Goal: Task Accomplishment & Management: Complete application form

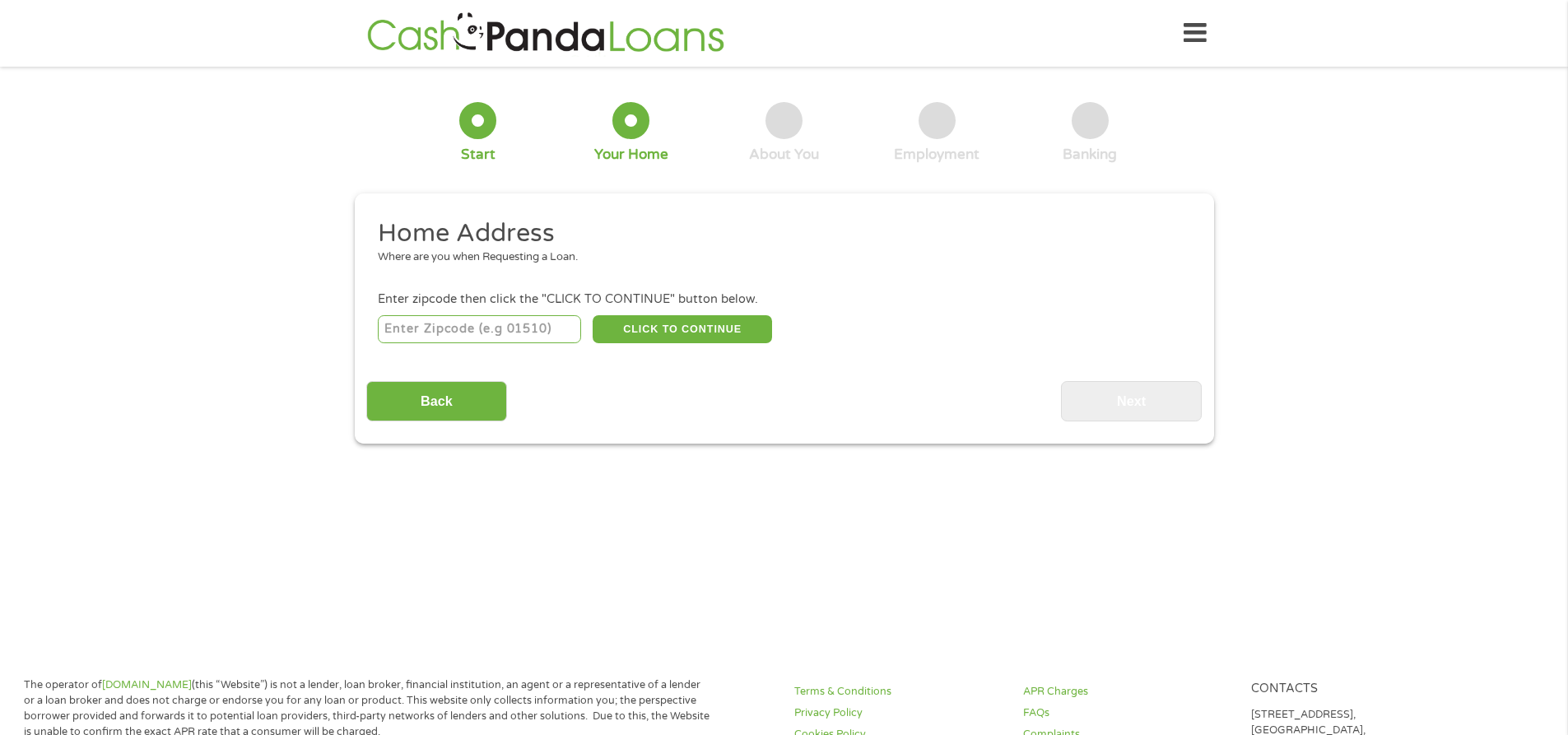
click at [568, 321] on input "number" at bounding box center [480, 328] width 203 height 28
type input "34951"
click at [691, 322] on button "CLICK TO CONTINUE" at bounding box center [683, 328] width 180 height 28
type input "34951"
type input "[GEOGRAPHIC_DATA][PERSON_NAME]"
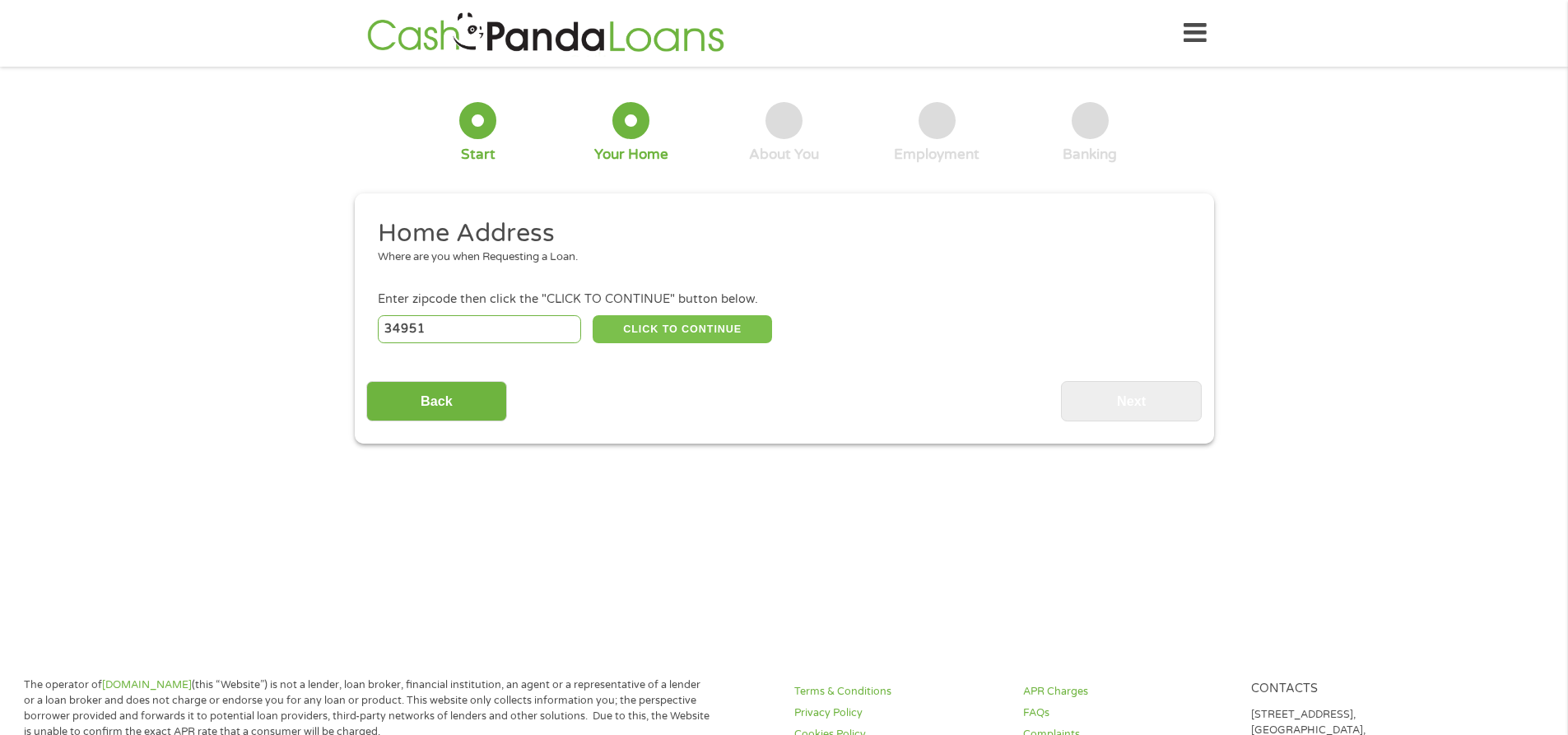
select select "[US_STATE]"
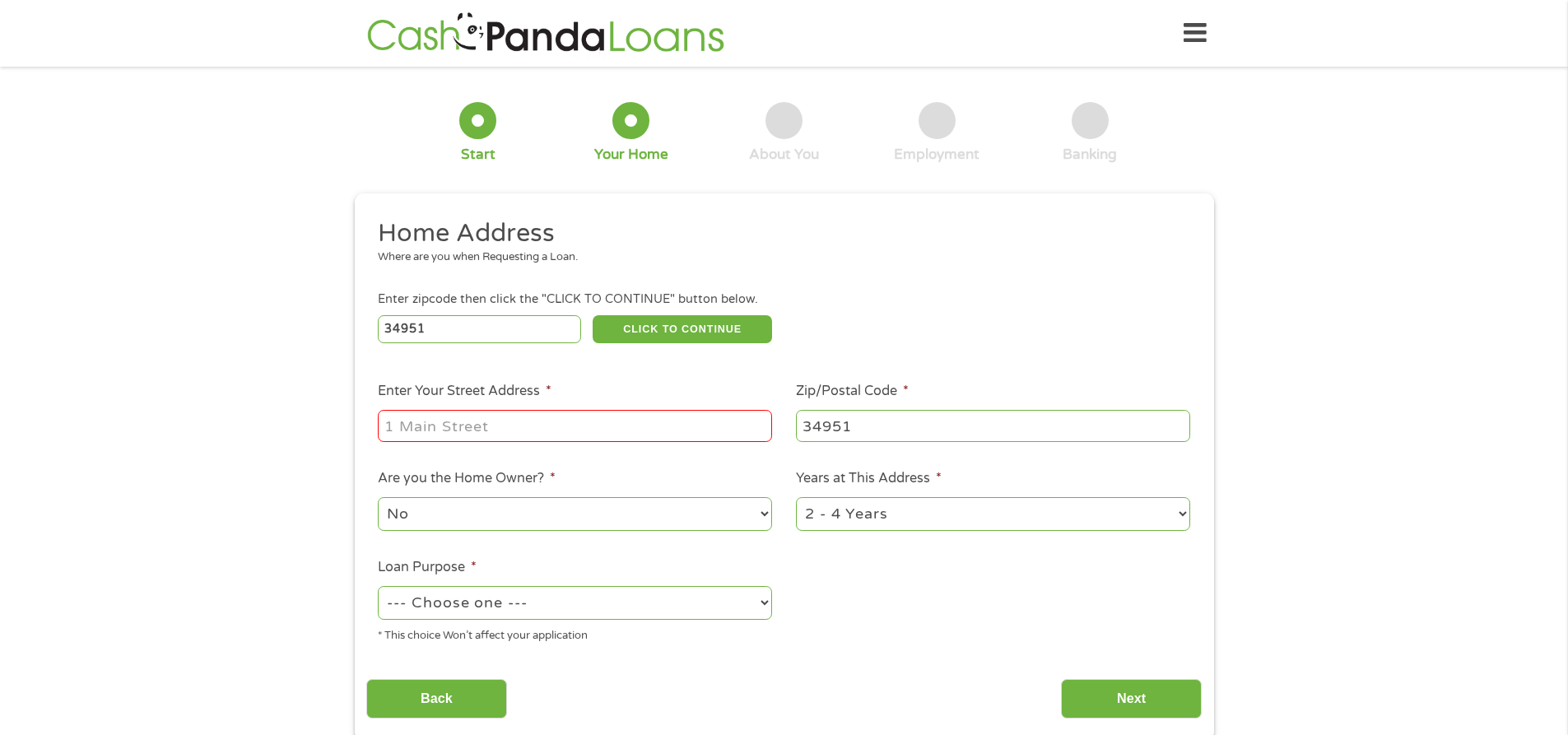
click at [516, 421] on input "Enter Your Street Address *" at bounding box center [574, 425] width 394 height 31
type input "6718 Campanilla"
click at [758, 515] on select "No Yes" at bounding box center [574, 514] width 394 height 34
select select "yes"
click at [378, 497] on select "No Yes" at bounding box center [574, 514] width 394 height 34
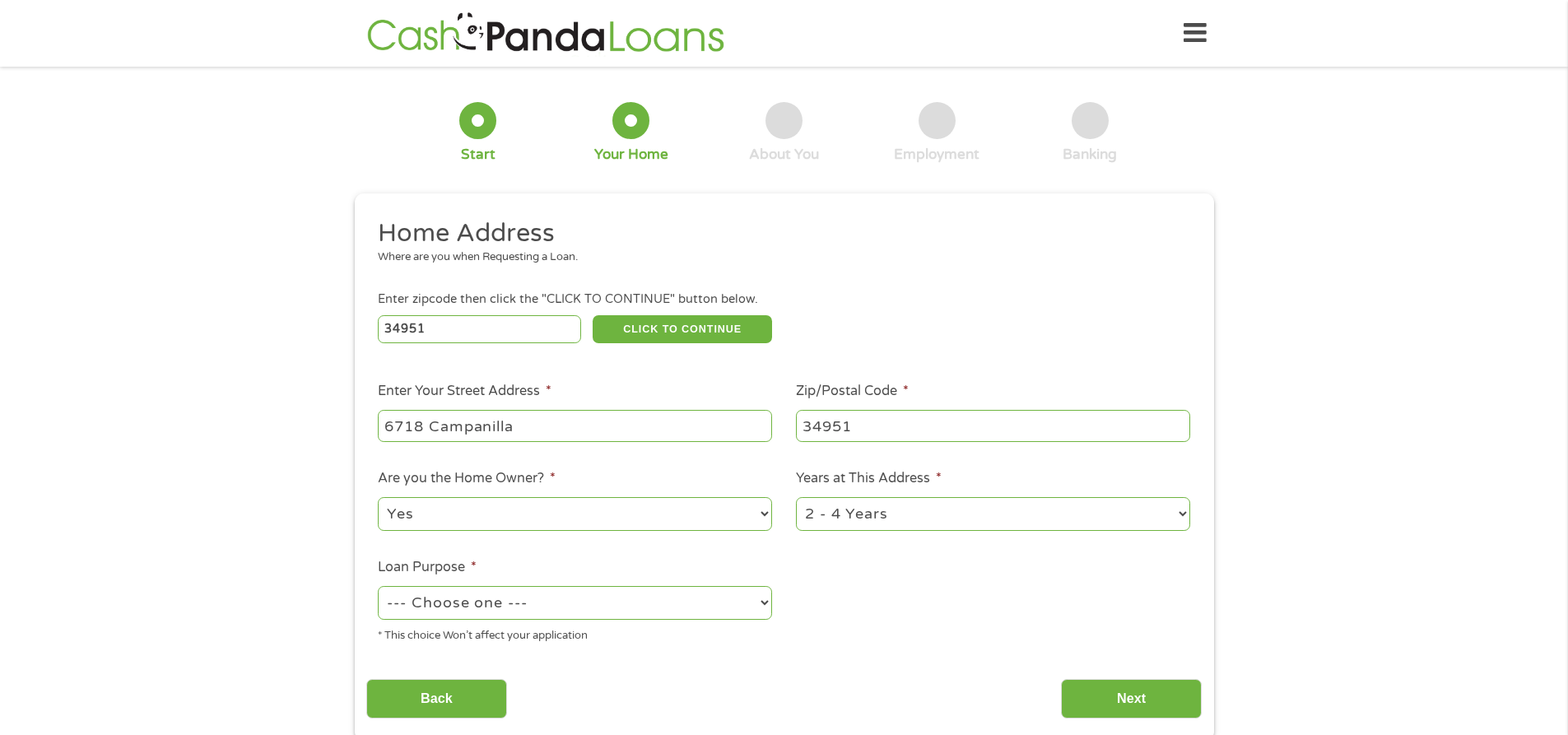
click at [759, 606] on select "--- Choose one --- Pay Bills Debt Consolidation Home Improvement Major Purchase…" at bounding box center [574, 603] width 394 height 34
select select "shorttermcash"
click at [378, 586] on select "--- Choose one --- Pay Bills Debt Consolidation Home Improvement Major Purchase…" at bounding box center [574, 603] width 394 height 34
click at [890, 503] on select "1 Year or less 1 - 2 Years 2 - 4 Years Over 4 Years" at bounding box center [993, 514] width 394 height 34
select select "60months"
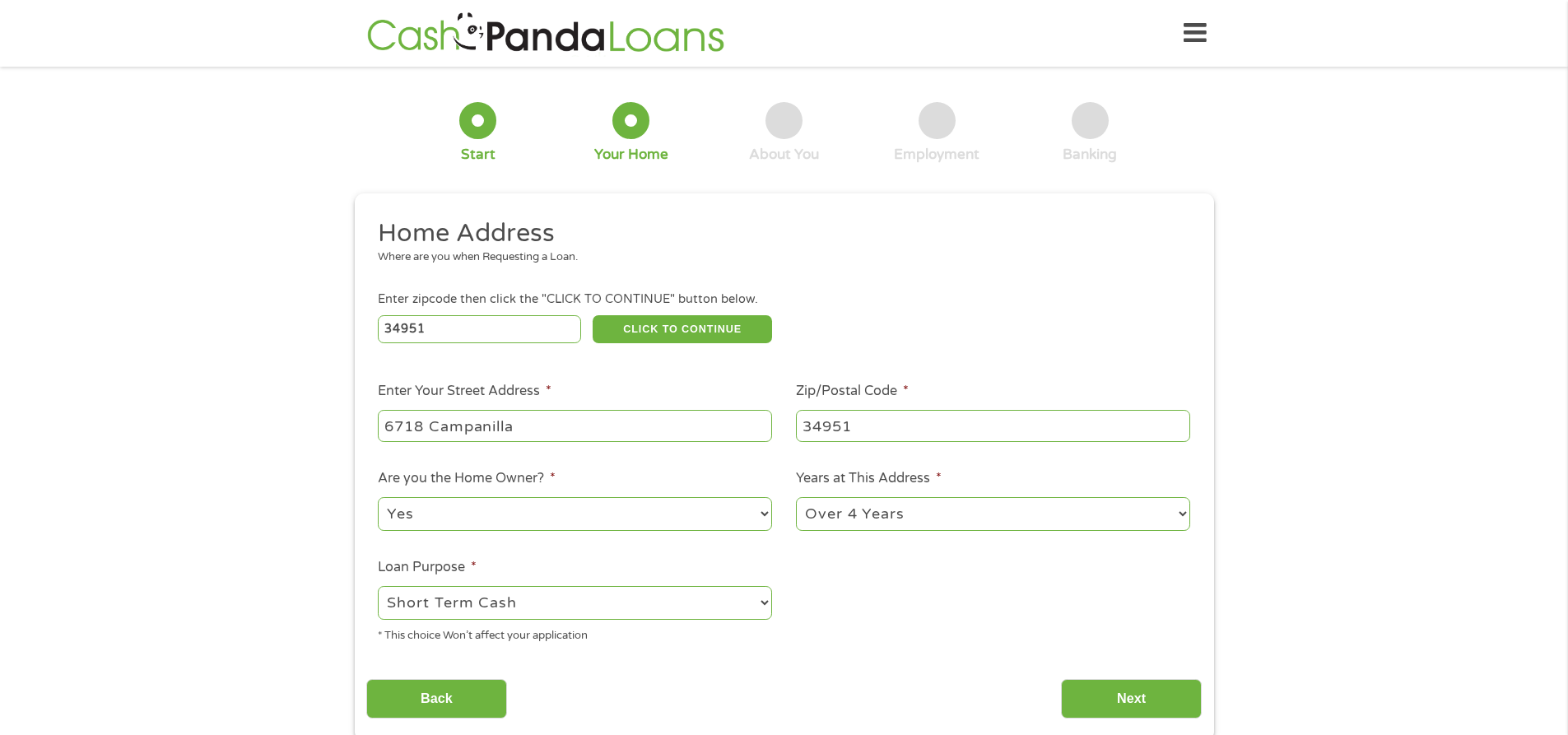
click at [796, 497] on select "1 Year or less 1 - 2 Years 2 - 4 Years Over 4 Years" at bounding box center [993, 514] width 394 height 34
click at [1149, 706] on input "Next" at bounding box center [1131, 700] width 141 height 40
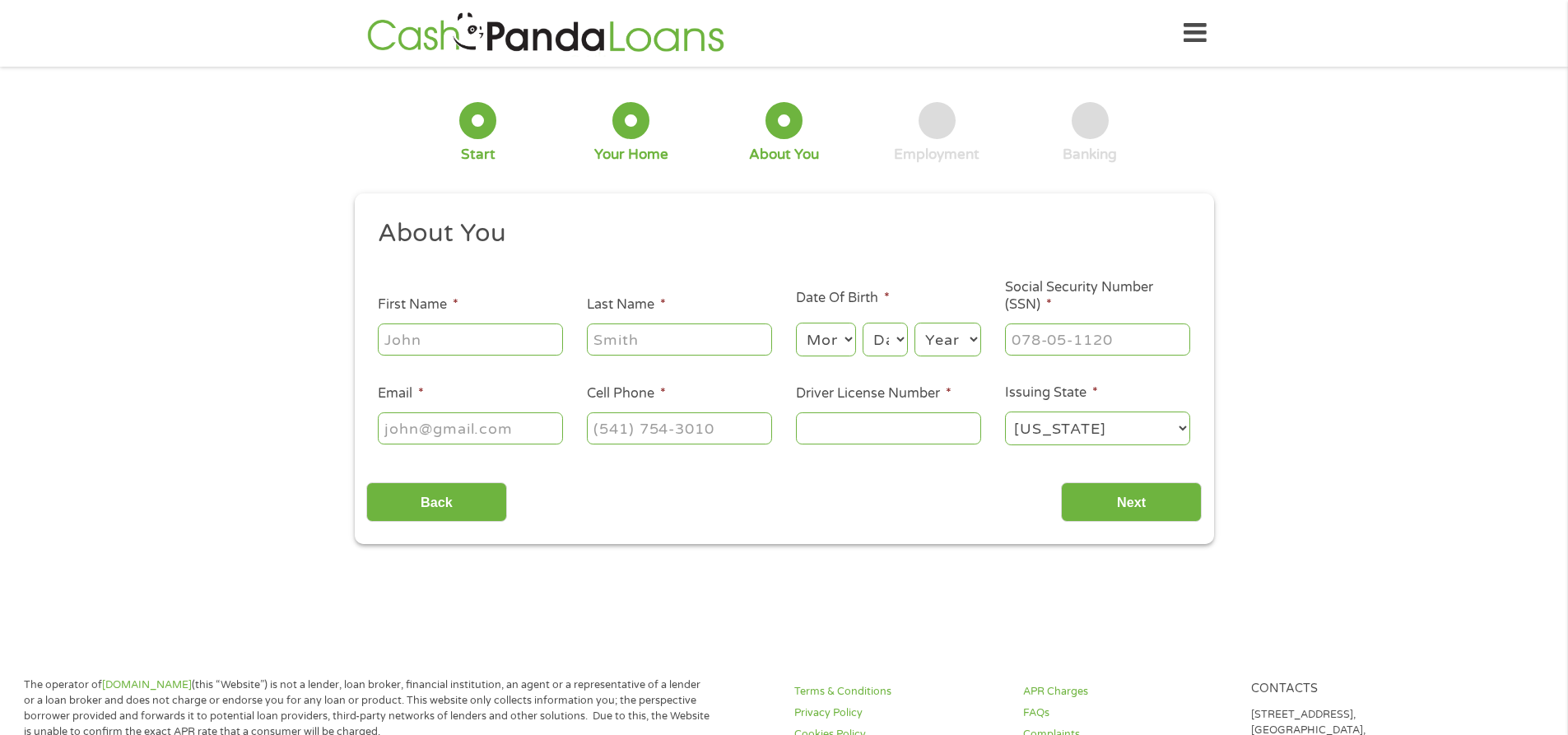
scroll to position [7, 7]
click at [482, 340] on input "First Name *" at bounding box center [470, 339] width 186 height 31
type input "[PERSON_NAME]"
click at [698, 339] on input "Last Name *" at bounding box center [679, 339] width 186 height 31
type input "[PERSON_NAME]"
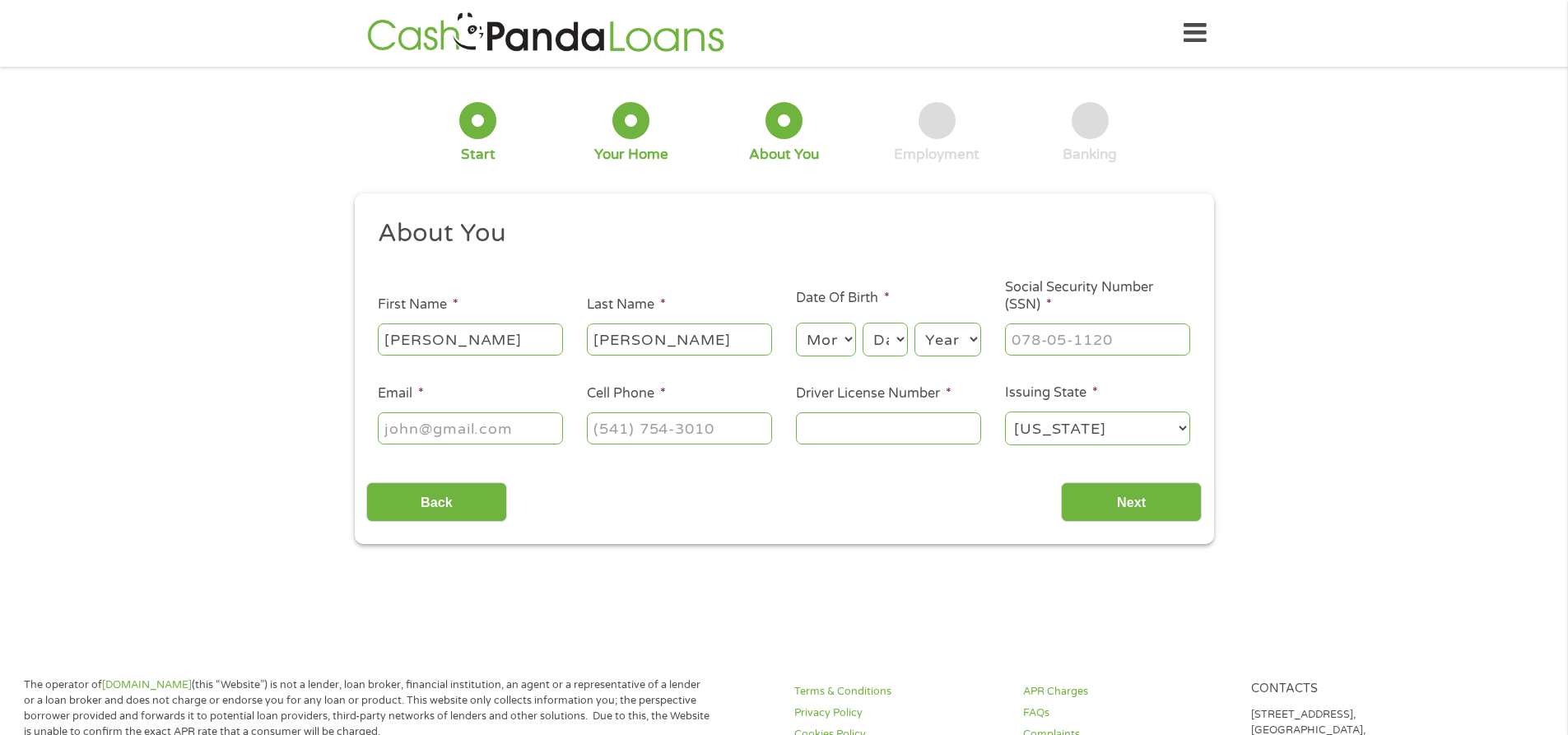
click at [852, 336] on select "Month 1 2 3 4 5 6 7 8 9 10 11 12" at bounding box center [826, 339] width 60 height 34
select select "6"
click at [796, 323] on select "Month 1 2 3 4 5 6 7 8 9 10 11 12" at bounding box center [826, 339] width 60 height 34
click at [895, 334] on select "Day 1 2 3 4 5 6 7 8 9 10 11 12 13 14 15 16 17 18 19 20 21 22 23 24 25 26 27 28 …" at bounding box center [884, 339] width 45 height 34
select select "24"
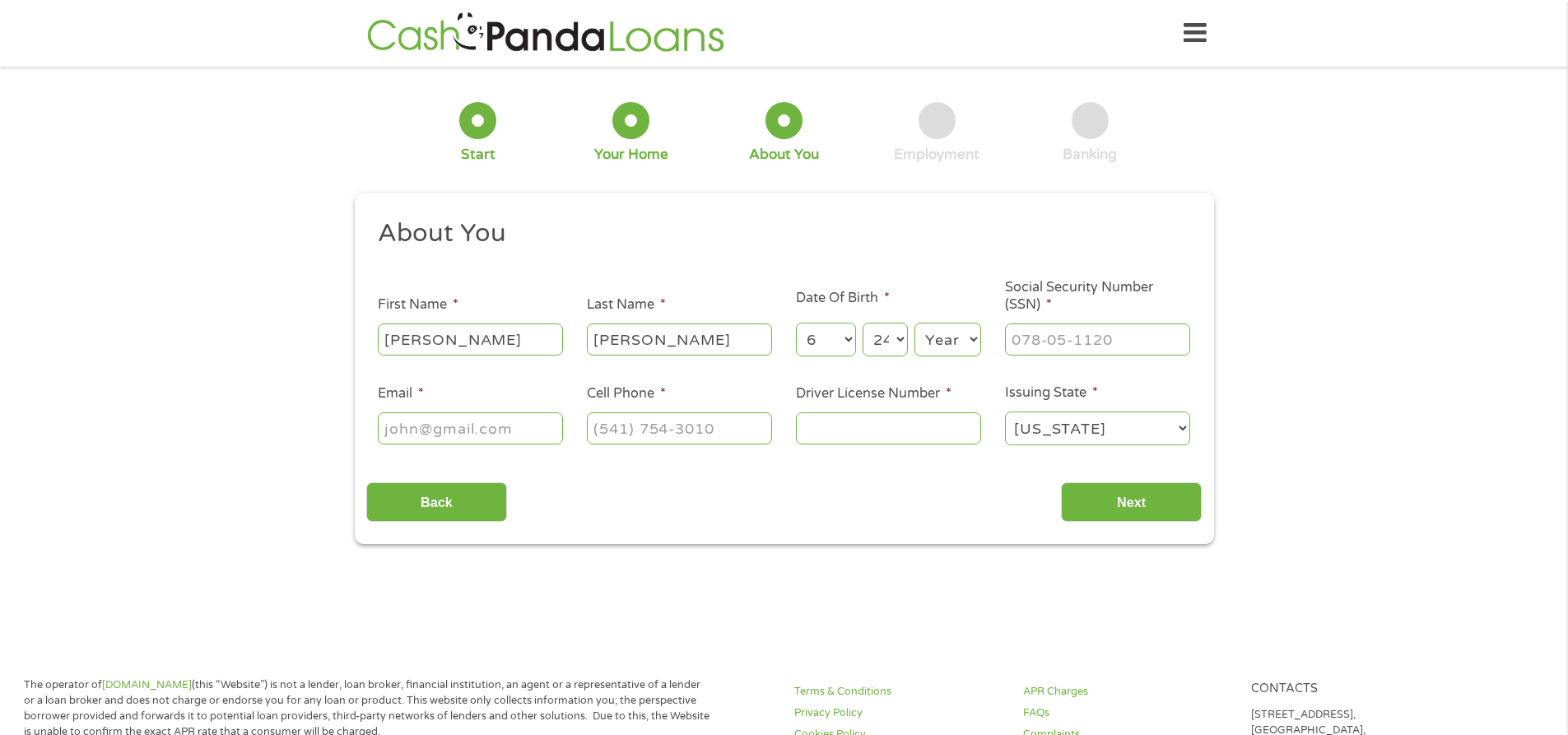
click at [863, 323] on select "Day 1 2 3 4 5 6 7 8 9 10 11 12 13 14 15 16 17 18 19 20 21 22 23 24 25 26 27 28 …" at bounding box center [884, 339] width 45 height 34
click at [975, 336] on select "Year [DATE] 2006 2005 2004 2003 2002 2001 2000 1999 1998 1997 1996 1995 1994 19…" at bounding box center [947, 339] width 66 height 34
select select "1960"
click at [915, 323] on select "Year [DATE] 2006 2005 2004 2003 2002 2001 2000 1999 1998 1997 1996 1995 1994 19…" at bounding box center [947, 339] width 66 height 34
click at [1154, 341] on input "___-__-____" at bounding box center [1098, 339] width 186 height 31
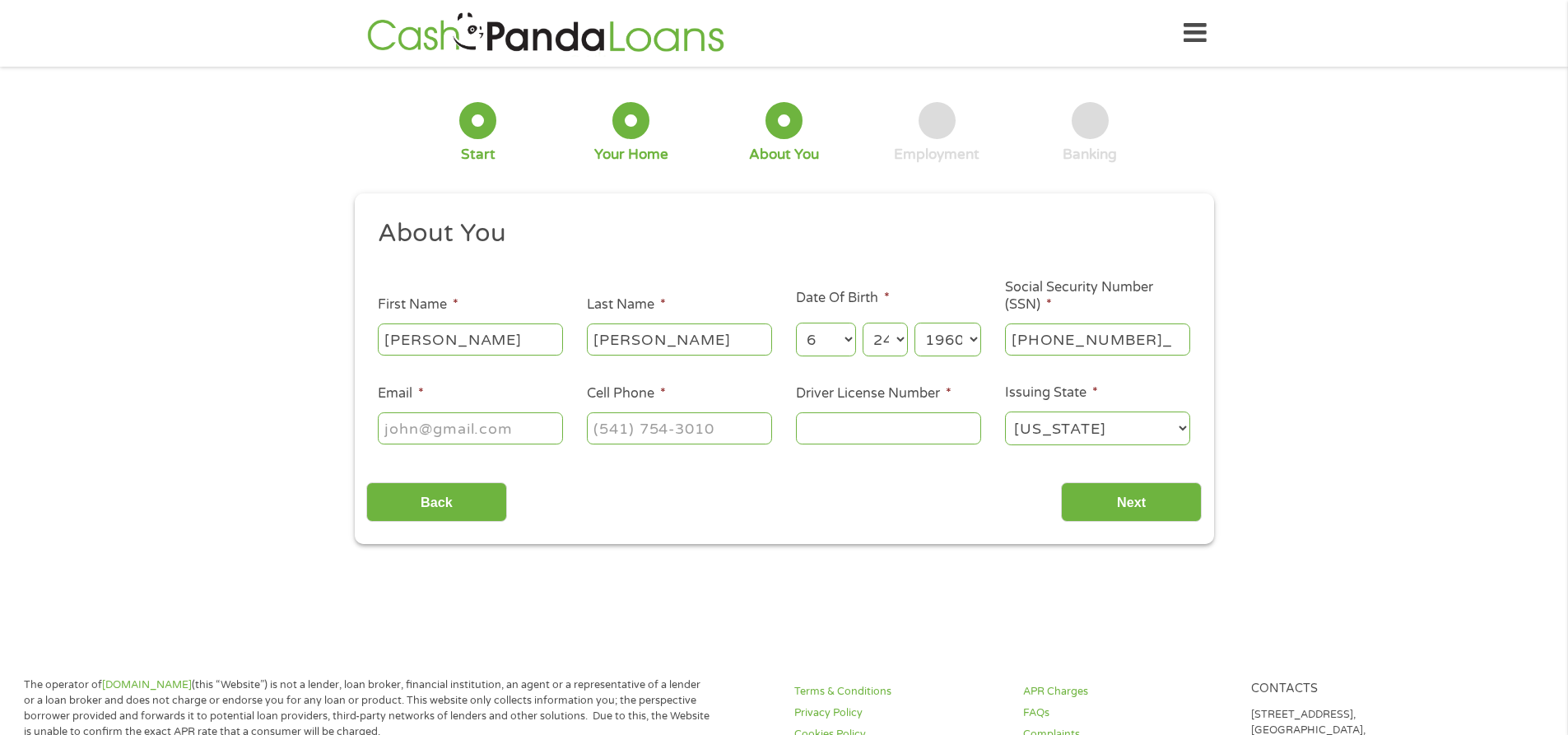
type input "159-52-1745"
click at [542, 432] on input "Email *" at bounding box center [470, 428] width 186 height 31
type input "[EMAIL_ADDRESS][DOMAIN_NAME]"
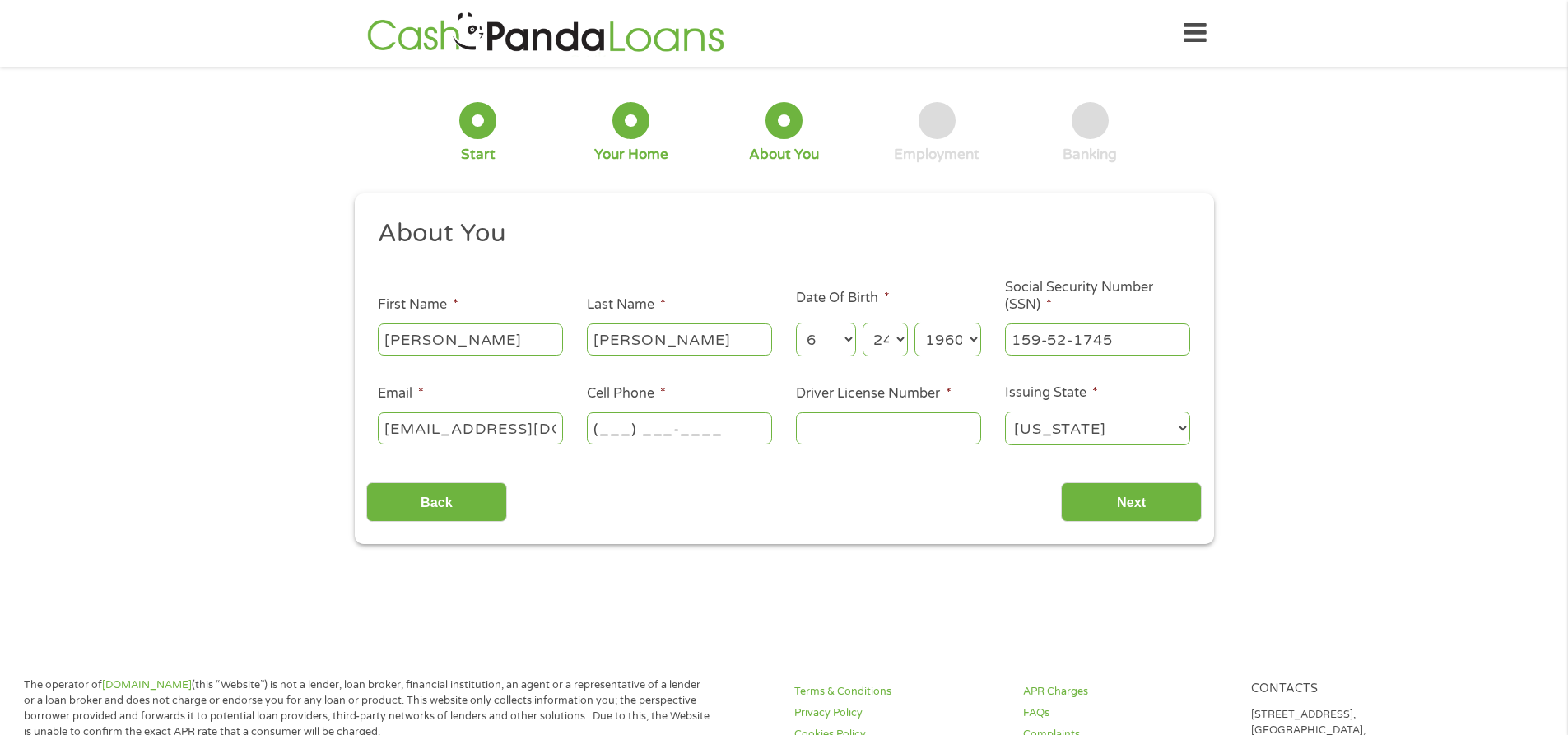
click at [732, 429] on input "(___) ___-____" at bounding box center [679, 428] width 186 height 31
type input "[PHONE_NUMBER]"
click at [922, 423] on input "Driver License Number *" at bounding box center [889, 428] width 186 height 31
type input "M324763602240"
click at [1167, 489] on input "Next" at bounding box center [1131, 502] width 141 height 40
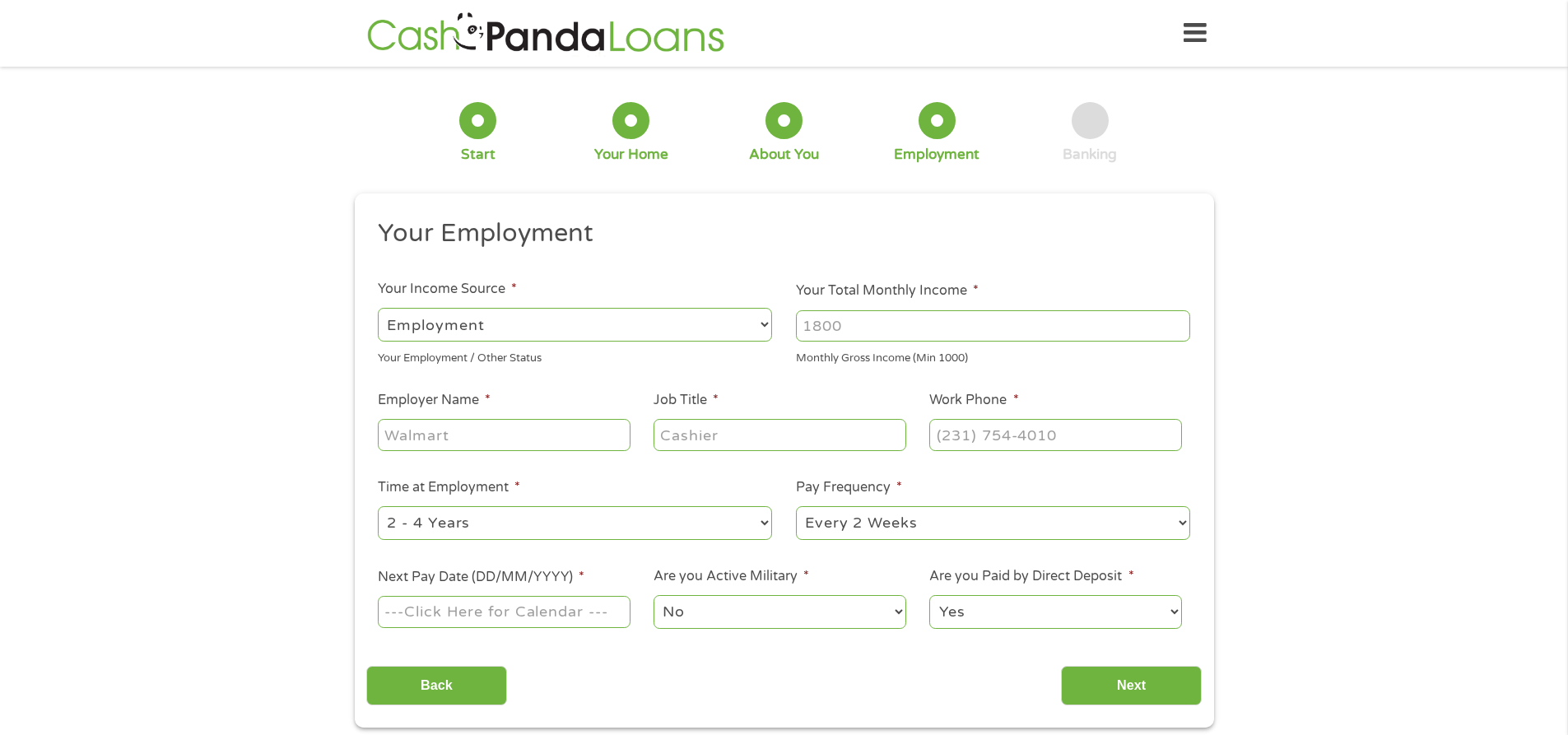
scroll to position [7, 7]
click at [753, 302] on li "Your Income Source * --- Choose one --- Employment [DEMOGRAPHIC_DATA] Benefits …" at bounding box center [575, 323] width 418 height 87
select select "benefits"
click at [378, 308] on select "--- Choose one --- Employment [DEMOGRAPHIC_DATA] Benefits" at bounding box center [574, 325] width 394 height 34
type input "Other"
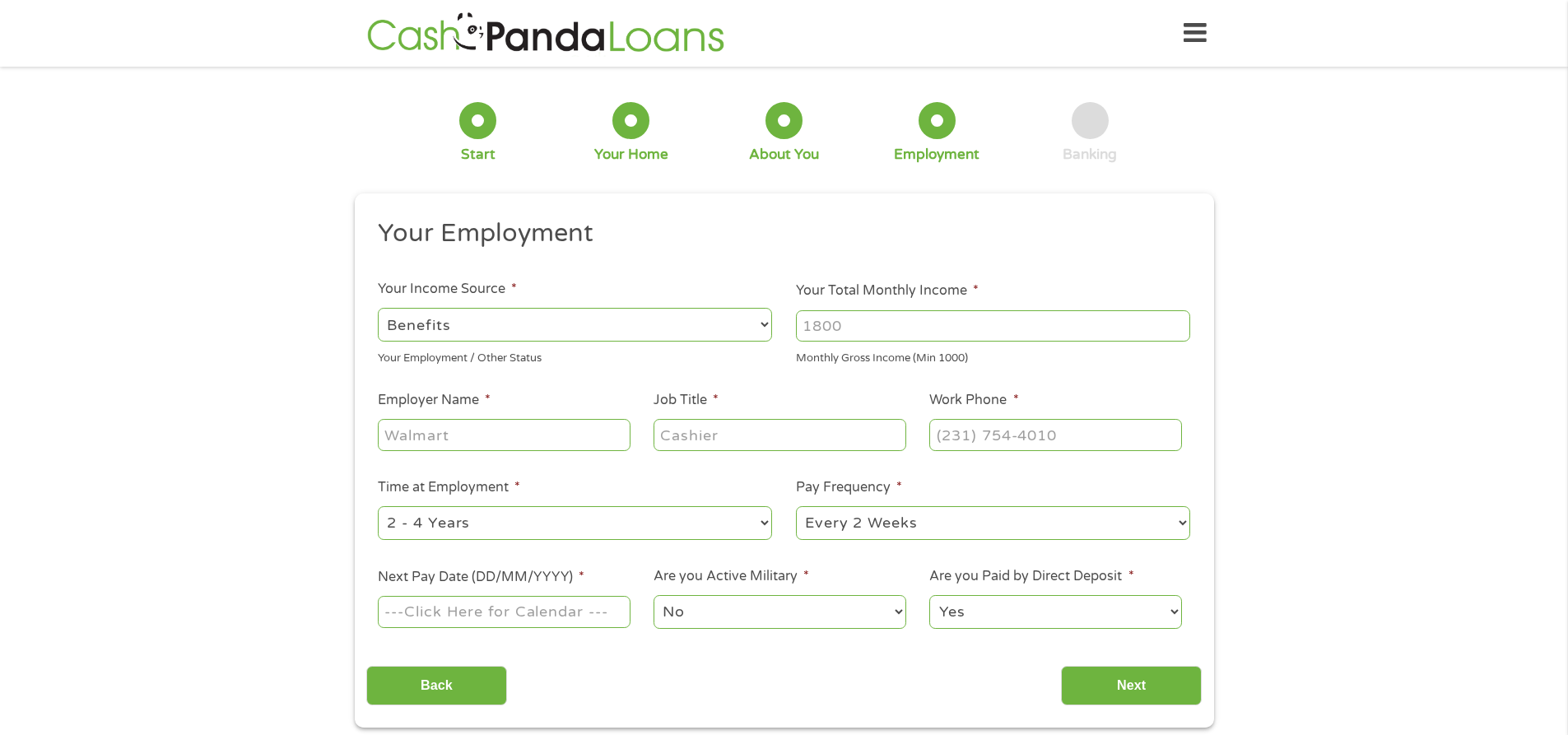
type input "[PHONE_NUMBER]"
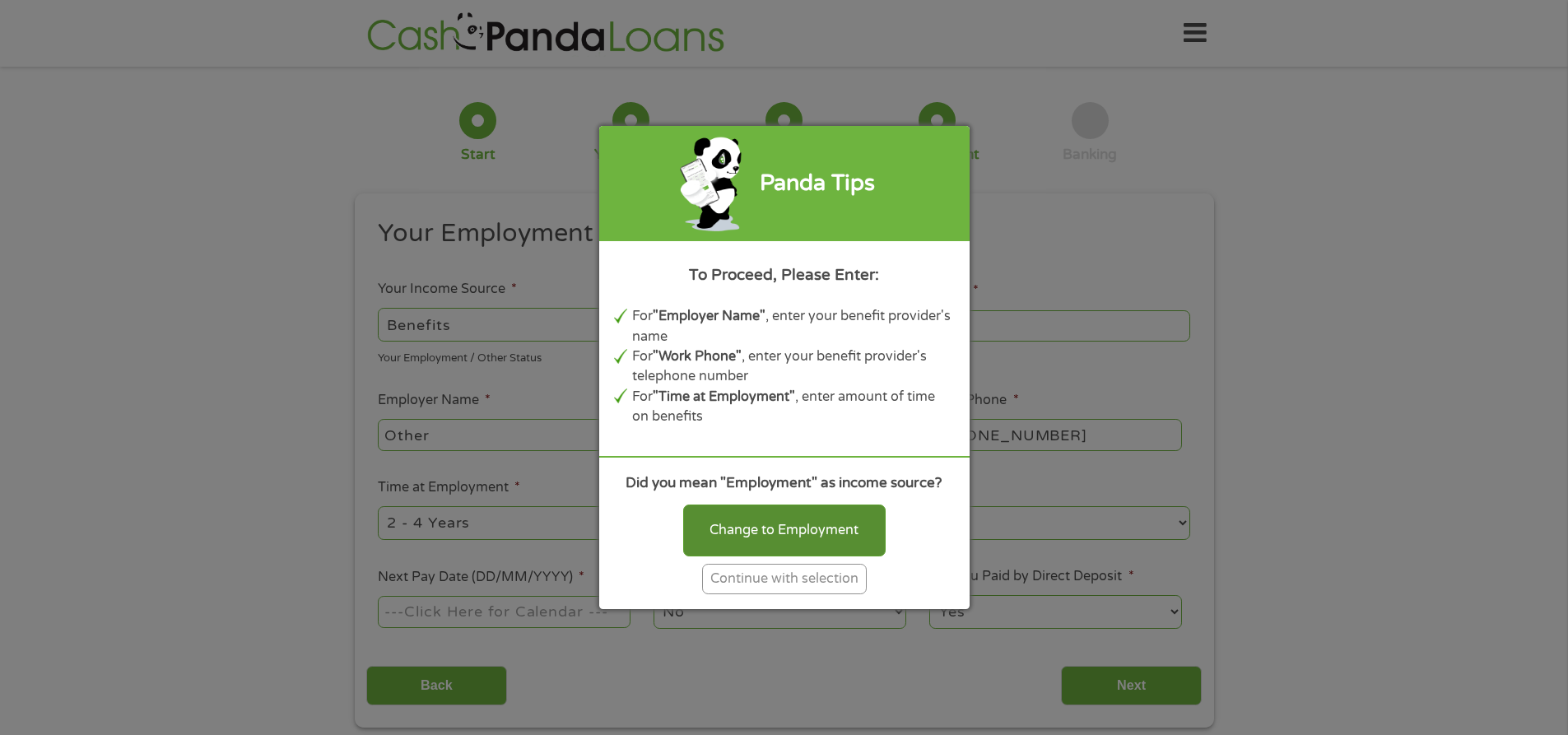
click at [773, 522] on div "Change to Employment" at bounding box center [784, 530] width 202 height 51
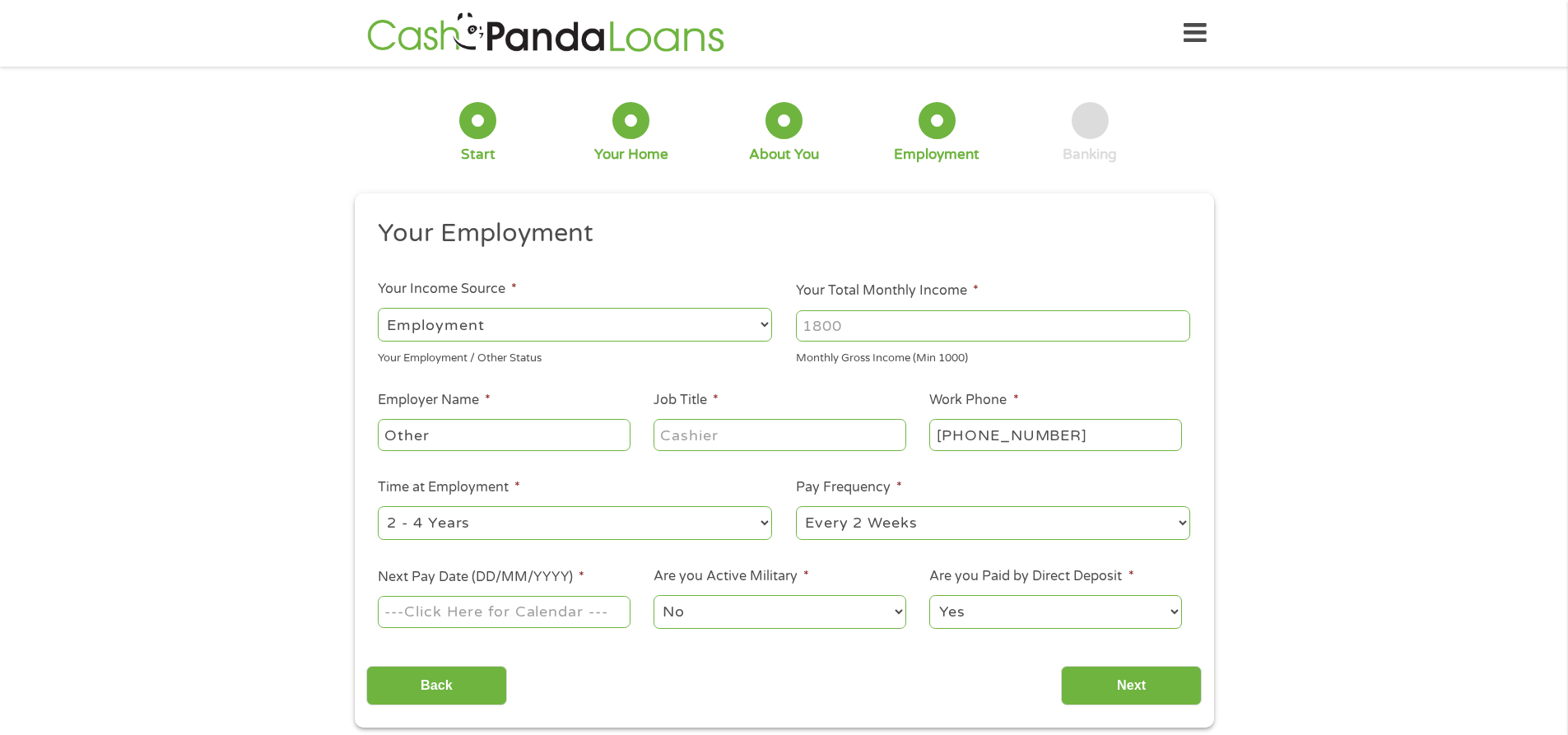
click at [543, 313] on select "--- Choose one --- Employment [DEMOGRAPHIC_DATA] Benefits" at bounding box center [574, 325] width 394 height 34
click at [378, 308] on select "--- Choose one --- Employment [DEMOGRAPHIC_DATA] Benefits" at bounding box center [574, 325] width 394 height 34
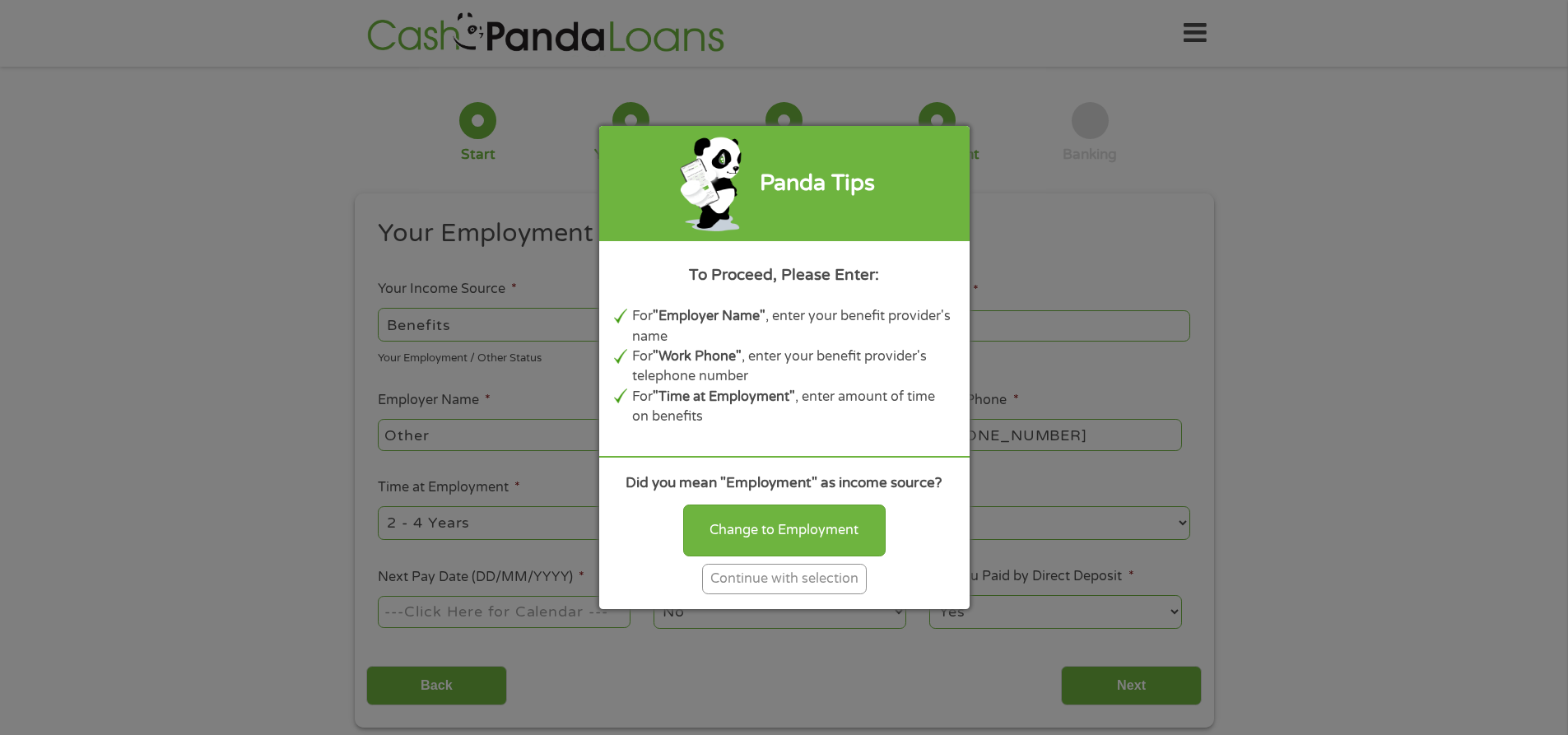
click at [494, 313] on div "Panda Tips To Proceed, Please Enter: For "Employer Name" , enter your benefit p…" at bounding box center [784, 367] width 1568 height 735
click at [800, 521] on div "Change to Employment" at bounding box center [784, 530] width 202 height 51
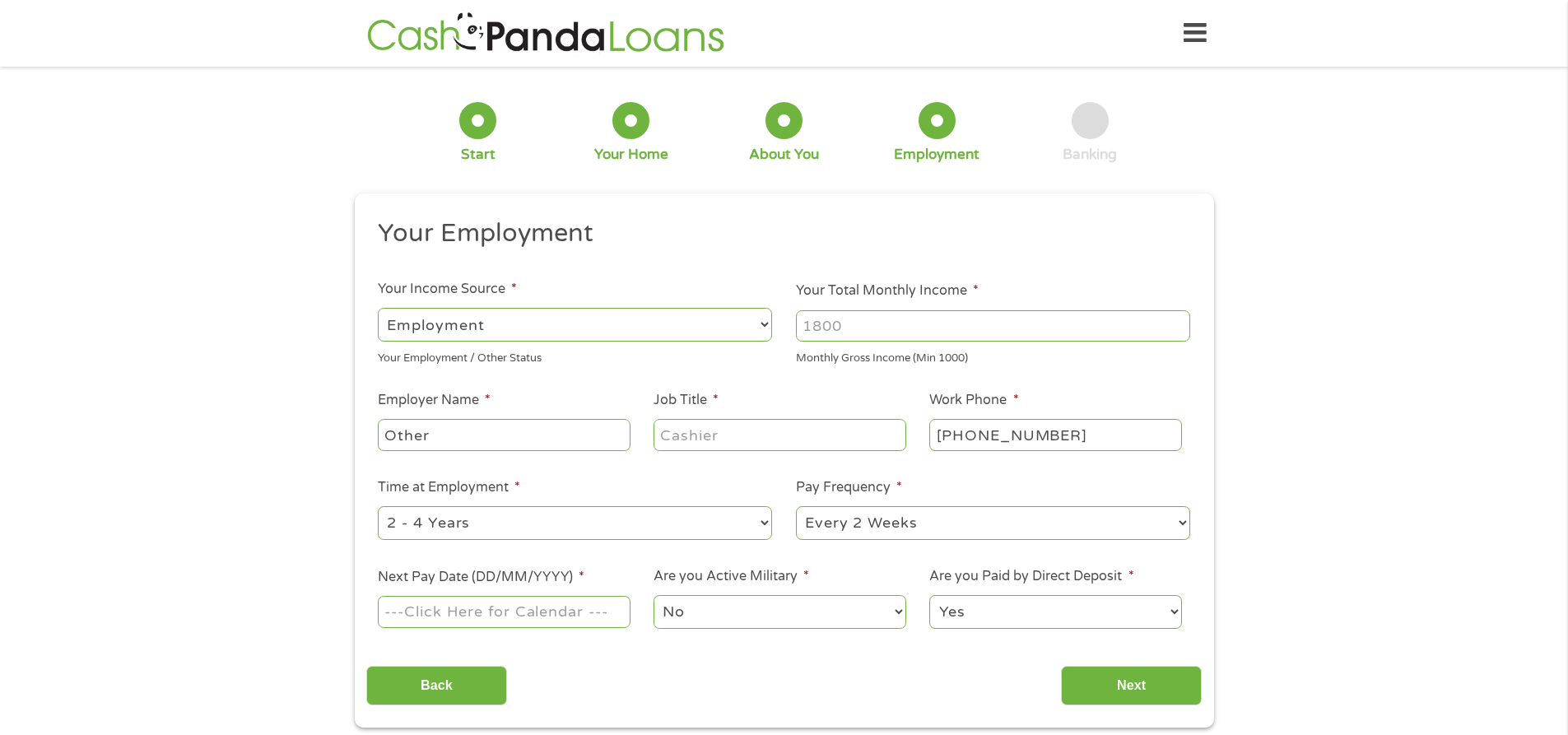
click at [755, 321] on select "--- Choose one --- Employment [DEMOGRAPHIC_DATA] Benefits" at bounding box center [574, 325] width 394 height 34
select select "selfEmployed"
click at [378, 308] on select "--- Choose one --- Employment [DEMOGRAPHIC_DATA] Benefits" at bounding box center [574, 325] width 394 height 34
click at [862, 323] on input "Your Total Monthly Income *" at bounding box center [993, 325] width 394 height 31
type input "2000"
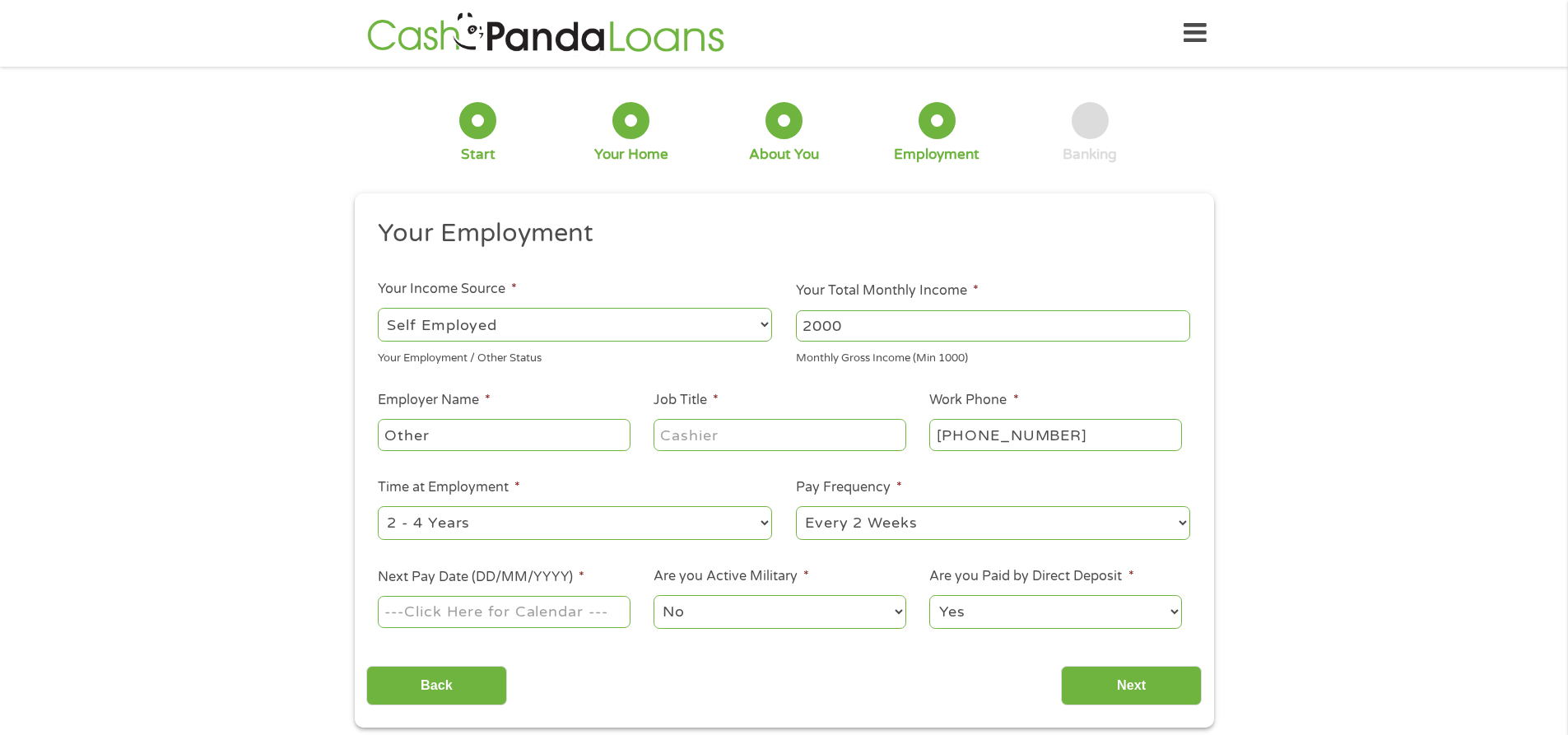
click at [469, 433] on input "Other" at bounding box center [504, 434] width 252 height 31
type input "OtherMyself"
click at [784, 433] on input "Job Title *" at bounding box center [779, 434] width 252 height 31
type input "Boss"
click at [770, 518] on select "--- Choose one --- 1 Year or less 1 - 2 Years 2 - 4 Years Over 4 Years" at bounding box center [574, 523] width 394 height 34
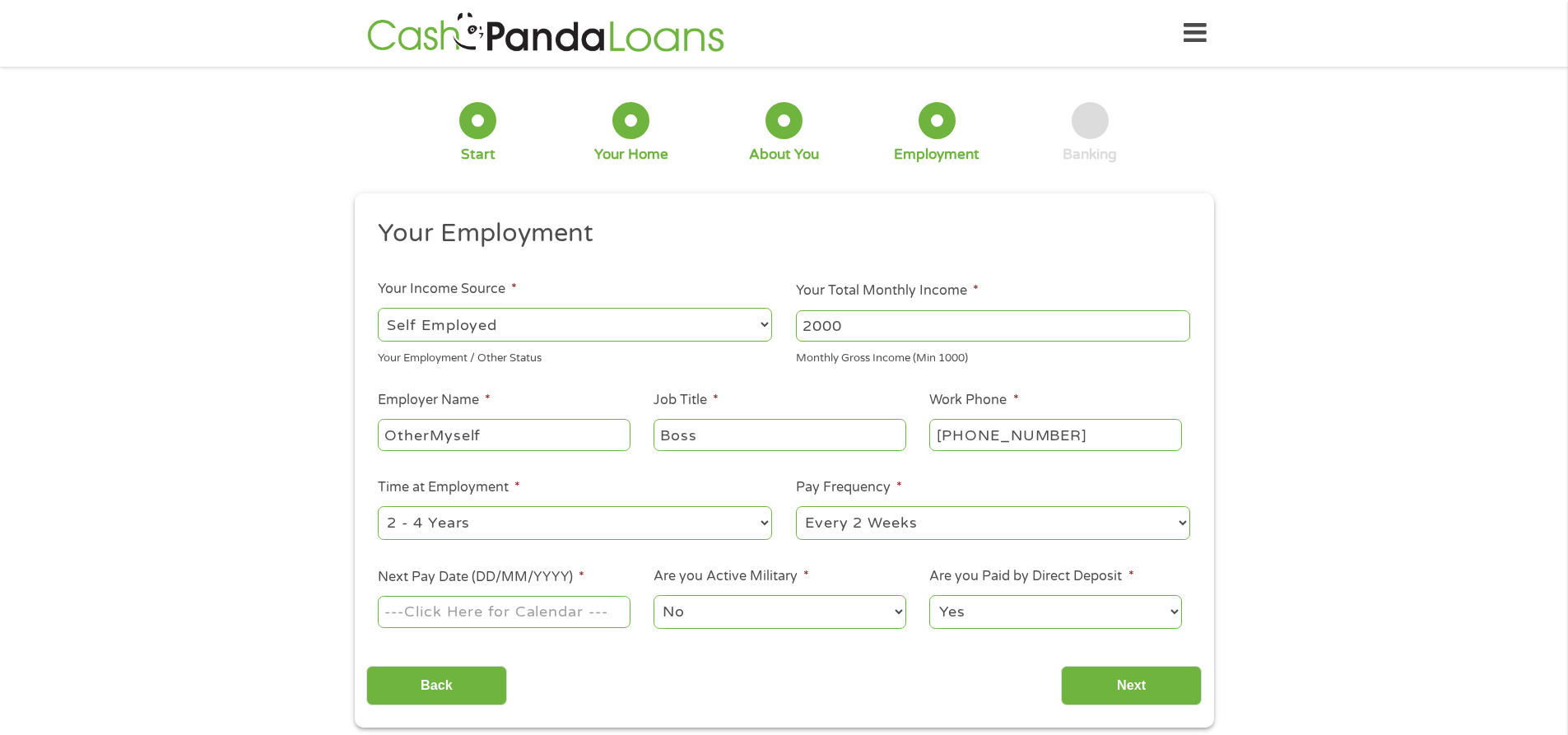
select select "60months"
click at [378, 507] on select "--- Choose one --- 1 Year or less 1 - 2 Years 2 - 4 Years Over 4 Years" at bounding box center [574, 523] width 394 height 34
click at [1188, 519] on li "Pay Frequency * --- Choose one --- Every 2 Weeks Every Week Monthly Semi-Monthly" at bounding box center [994, 509] width 418 height 65
click at [1183, 527] on select "--- Choose one --- Every 2 Weeks Every Week Monthly Semi-Monthly" at bounding box center [993, 523] width 394 height 34
select select "monthly"
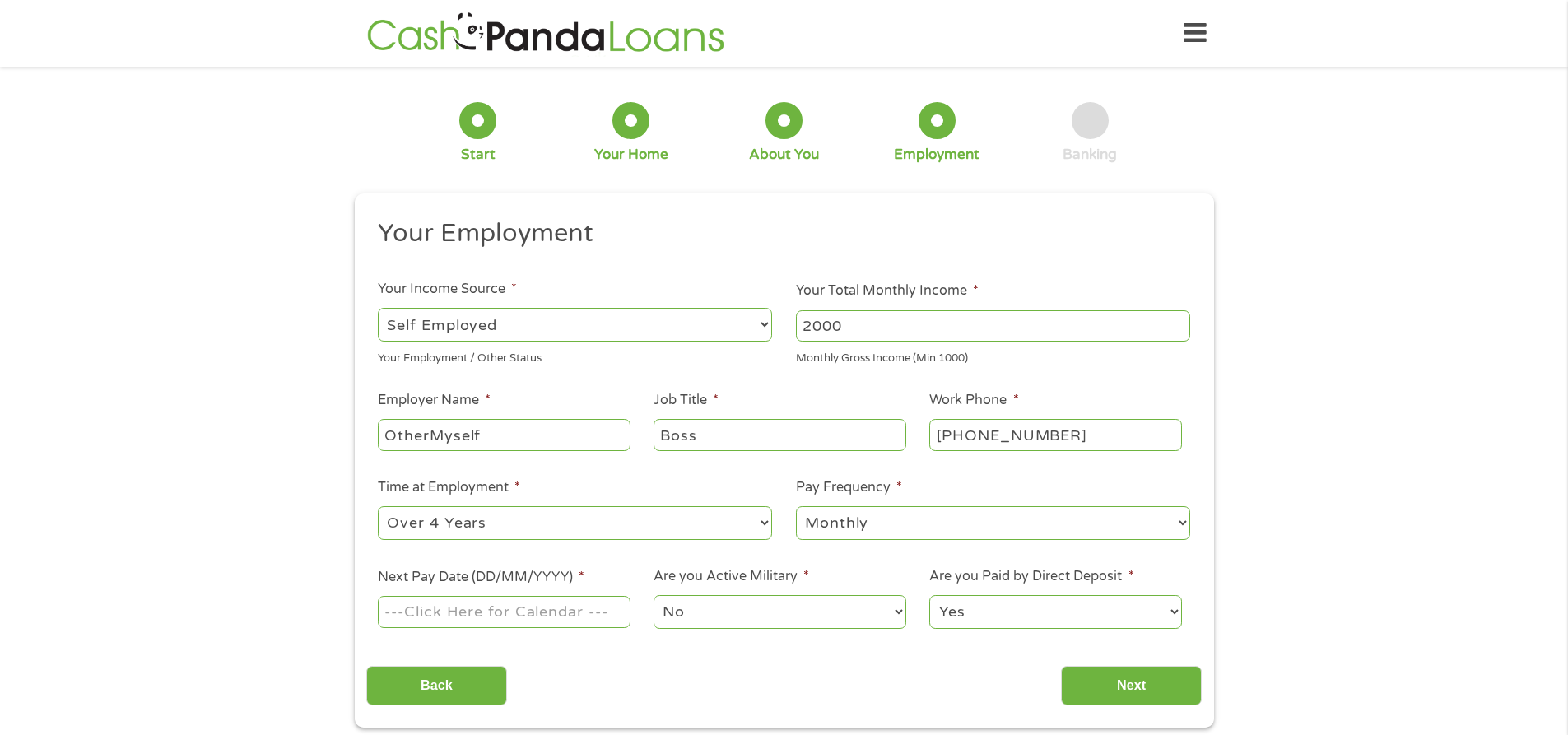
click at [796, 507] on select "--- Choose one --- Every 2 Weeks Every Week Monthly Semi-Monthly" at bounding box center [993, 523] width 394 height 34
click at [610, 609] on input "Next Pay Date (DD/MM/YYYY) *" at bounding box center [504, 612] width 252 height 31
type input "[DATE]"
click at [899, 609] on select "No Yes" at bounding box center [779, 612] width 252 height 34
select select "1"
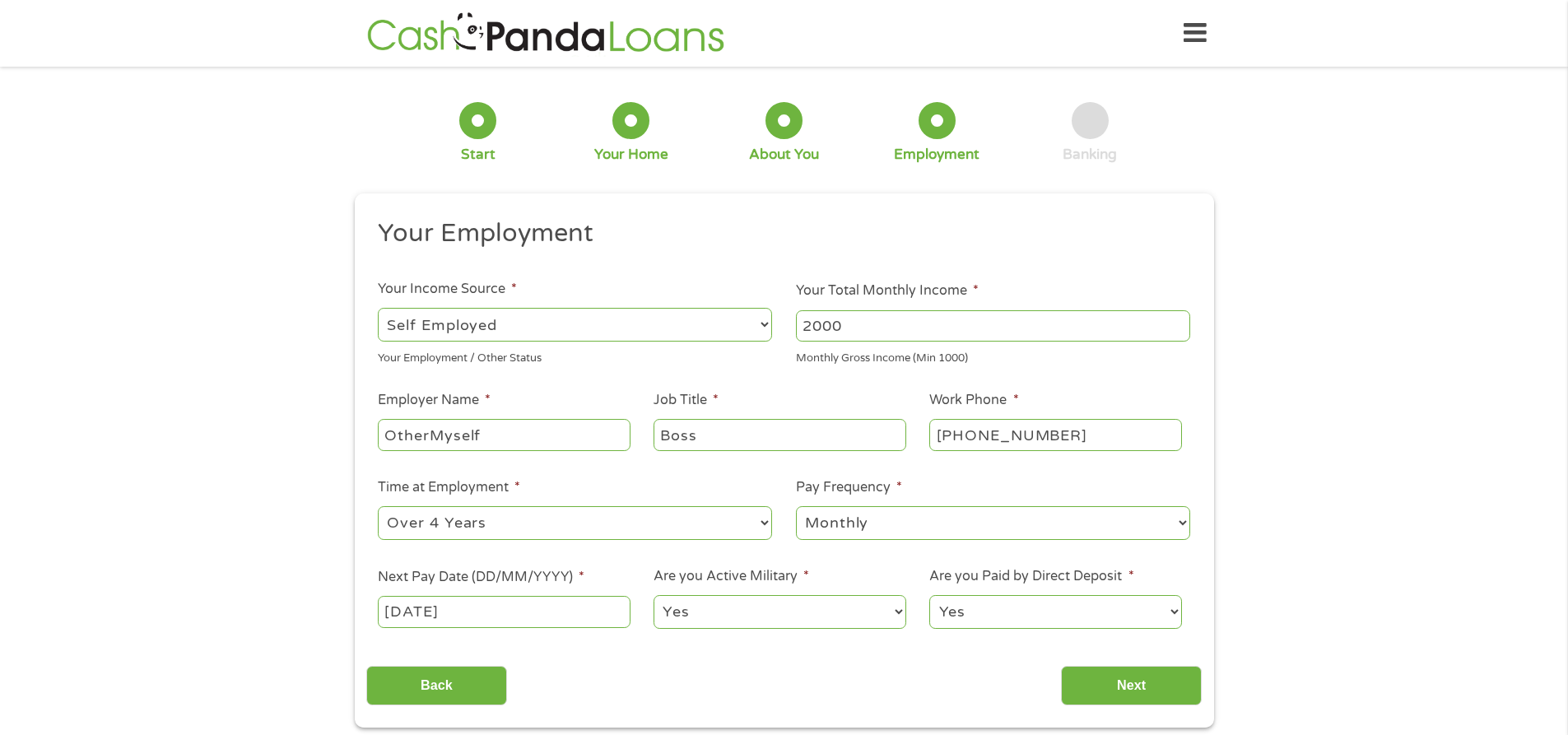
click at [653, 596] on select "No Yes" at bounding box center [779, 612] width 252 height 34
click at [1139, 685] on input "Next" at bounding box center [1131, 686] width 141 height 40
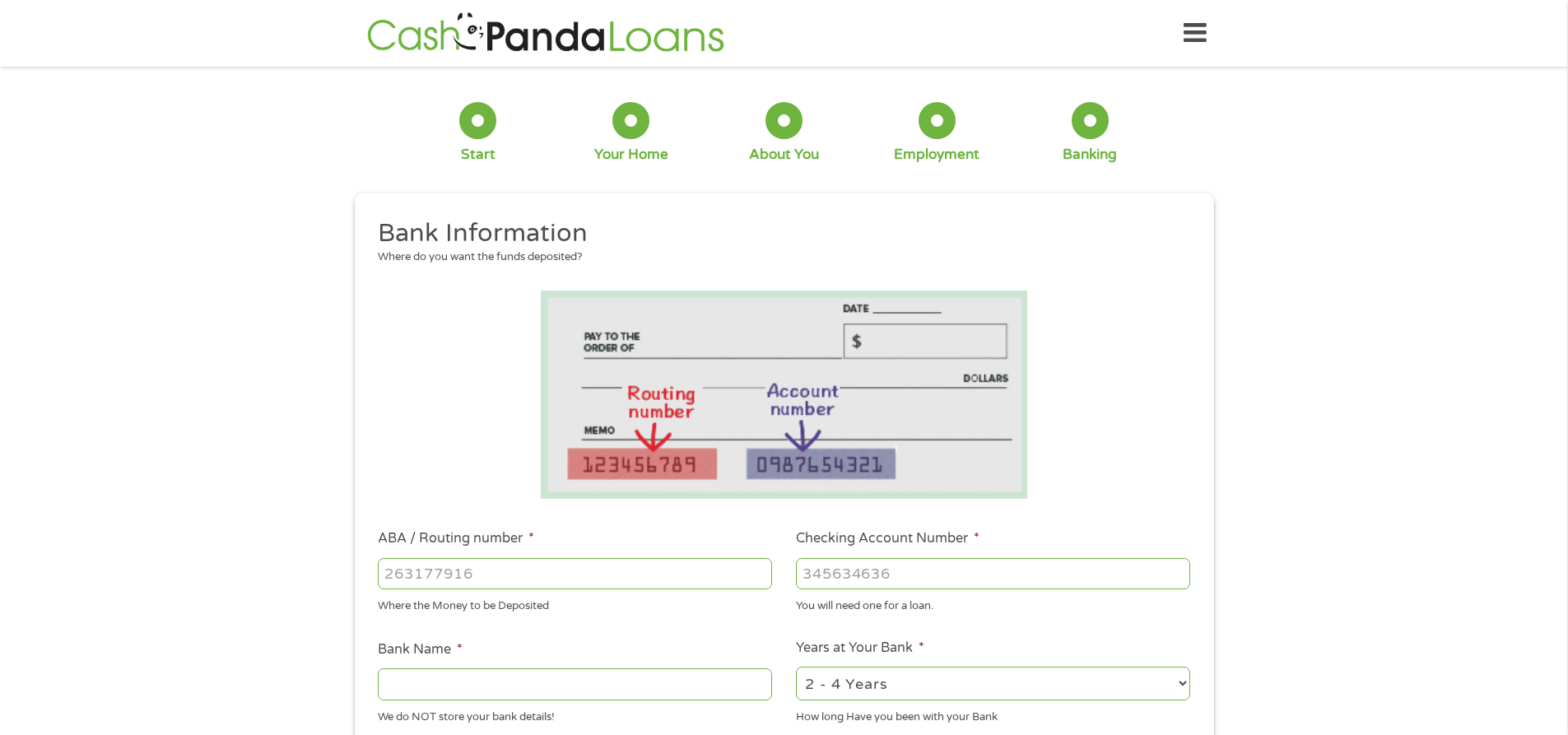
click at [513, 576] on input "ABA / Routing number *" at bounding box center [574, 573] width 394 height 31
type input "267084199"
type input "PNC BANK NA"
type input "267084199"
click at [962, 571] on input "Checking Account Number *" at bounding box center [993, 573] width 394 height 31
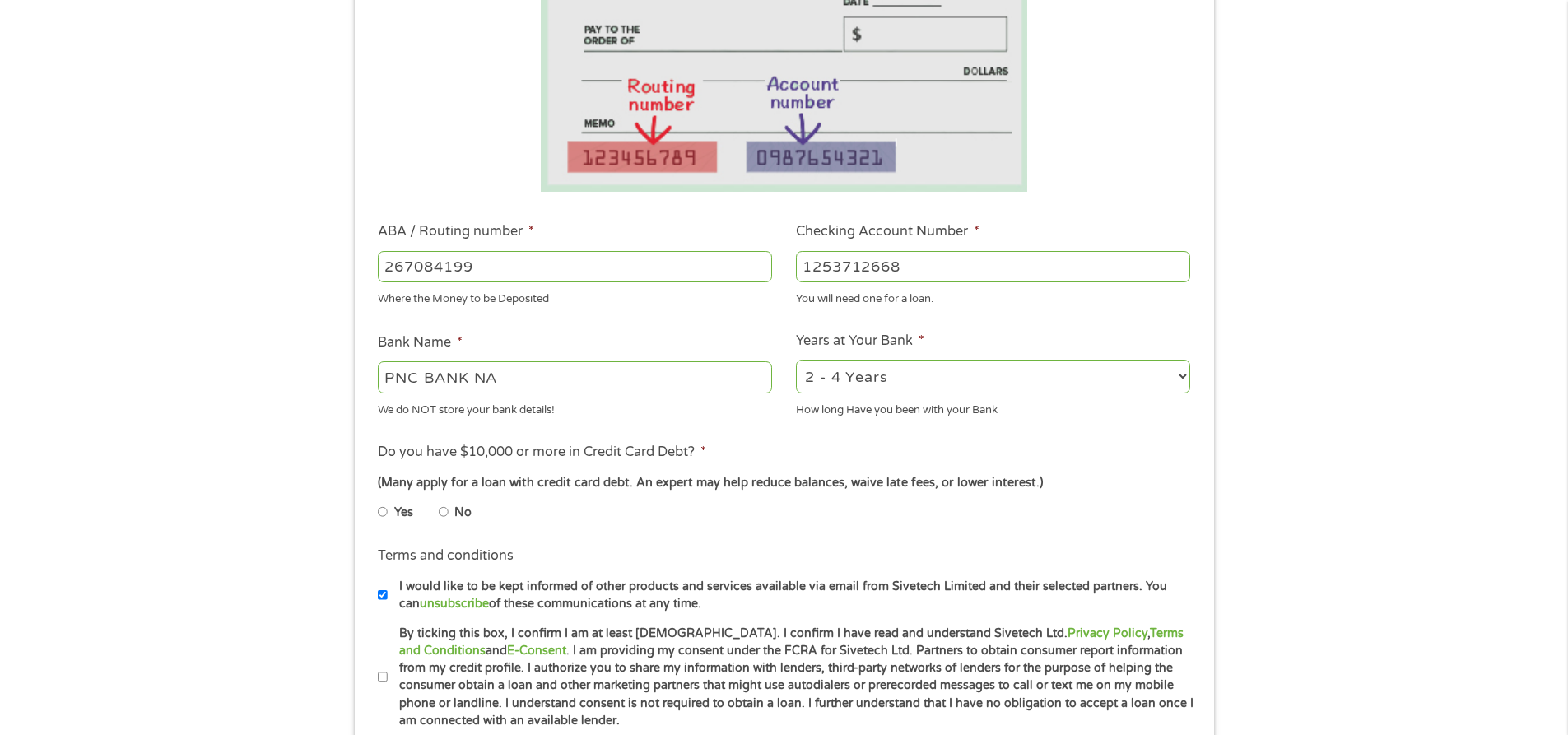
scroll to position [340, 0]
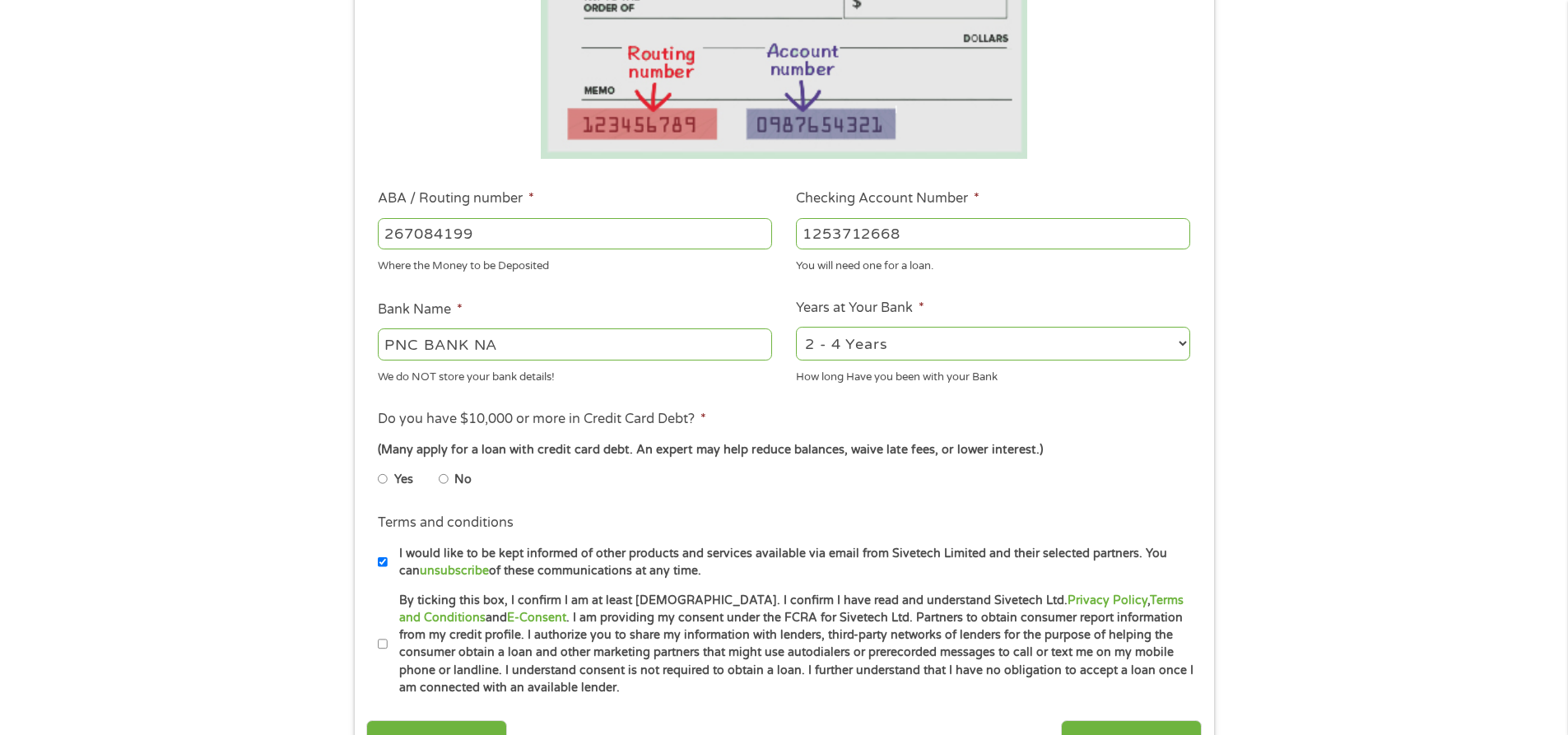
type input "1253712668"
click at [1176, 341] on select "2 - 4 Years 6 - 12 Months 1 - 2 Years Over 4 Years" at bounding box center [993, 344] width 394 height 34
select select "12months"
click at [796, 327] on select "2 - 4 Years 6 - 12 Months 1 - 2 Years Over 4 Years" at bounding box center [993, 344] width 394 height 34
click at [441, 480] on input "No" at bounding box center [443, 479] width 10 height 26
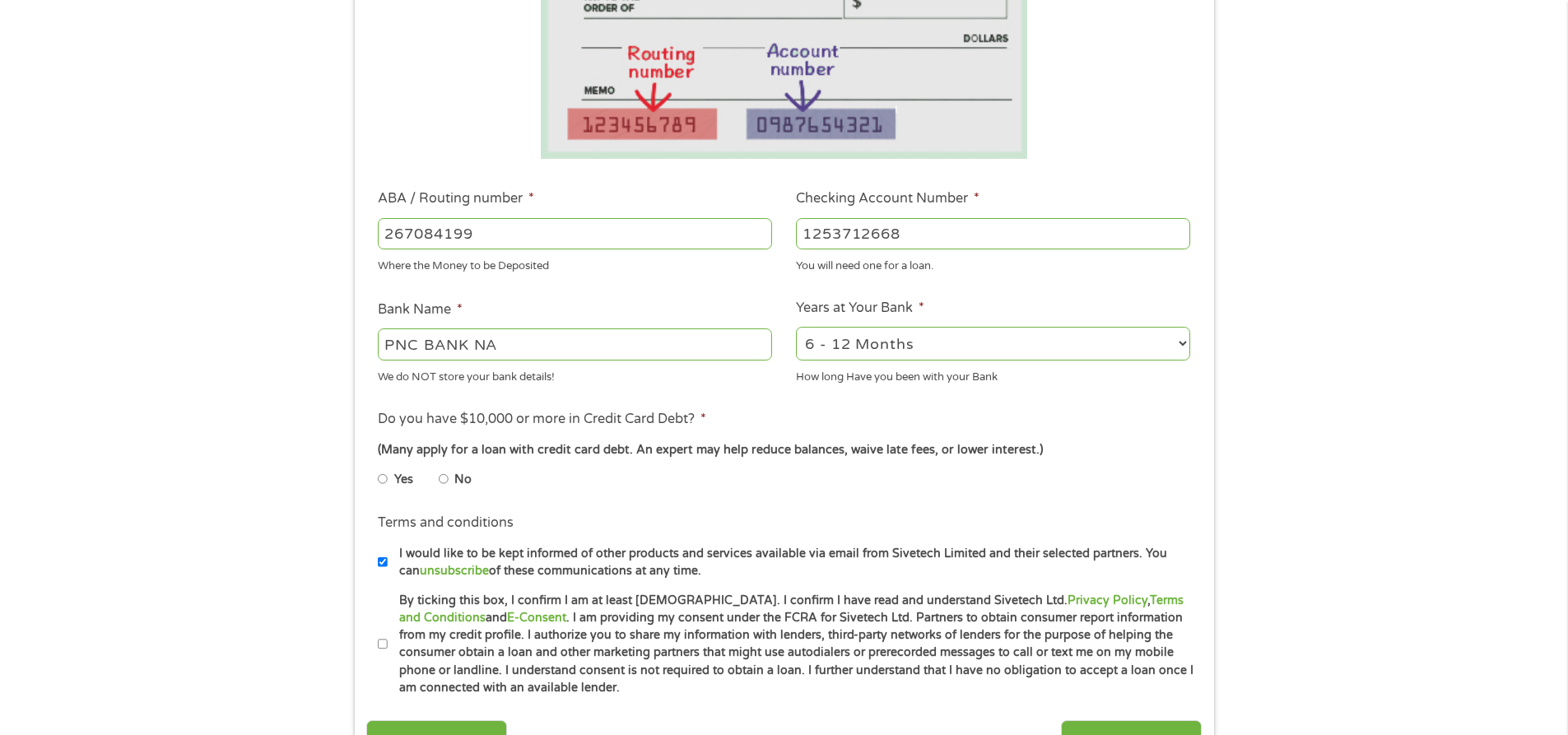
radio input "true"
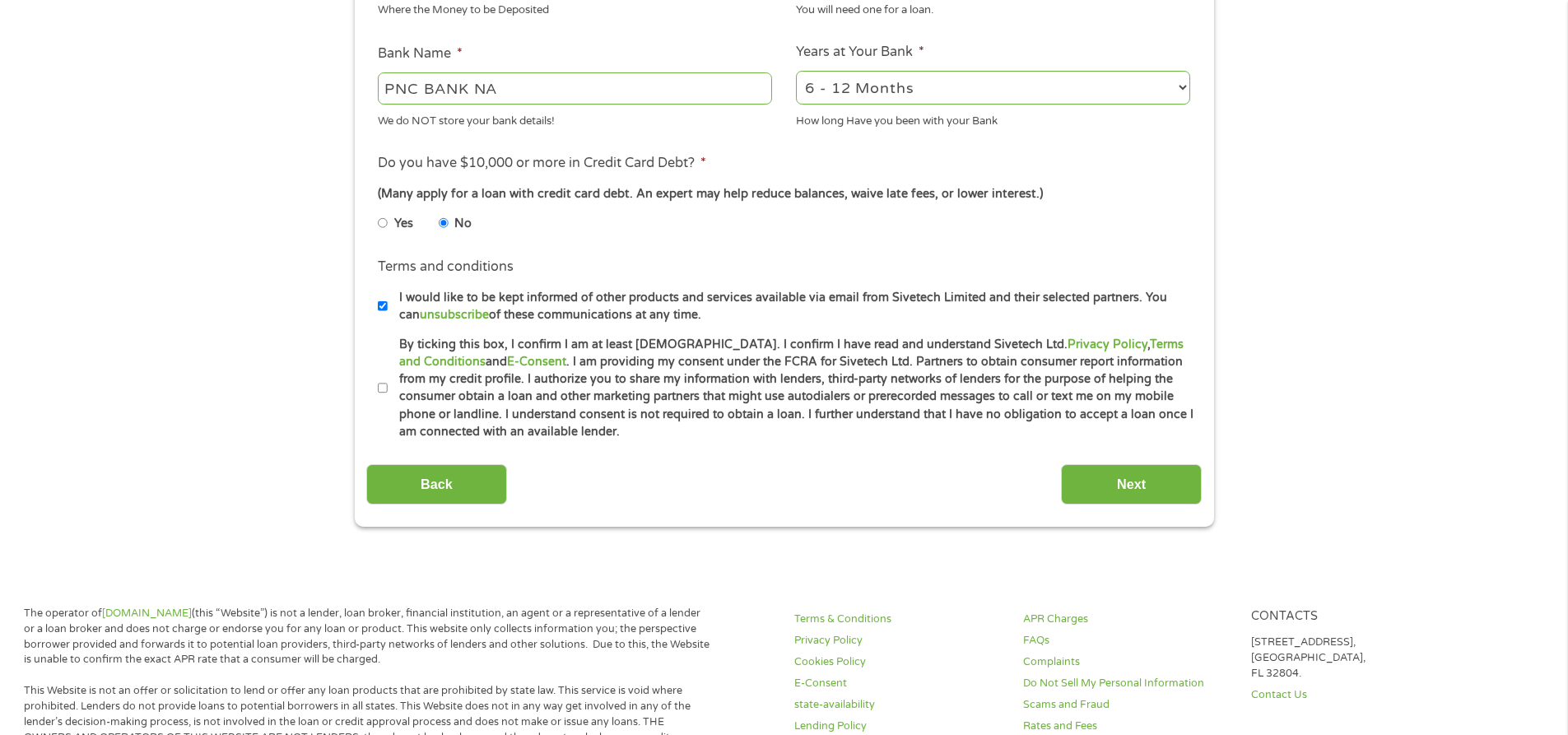
scroll to position [612, 0]
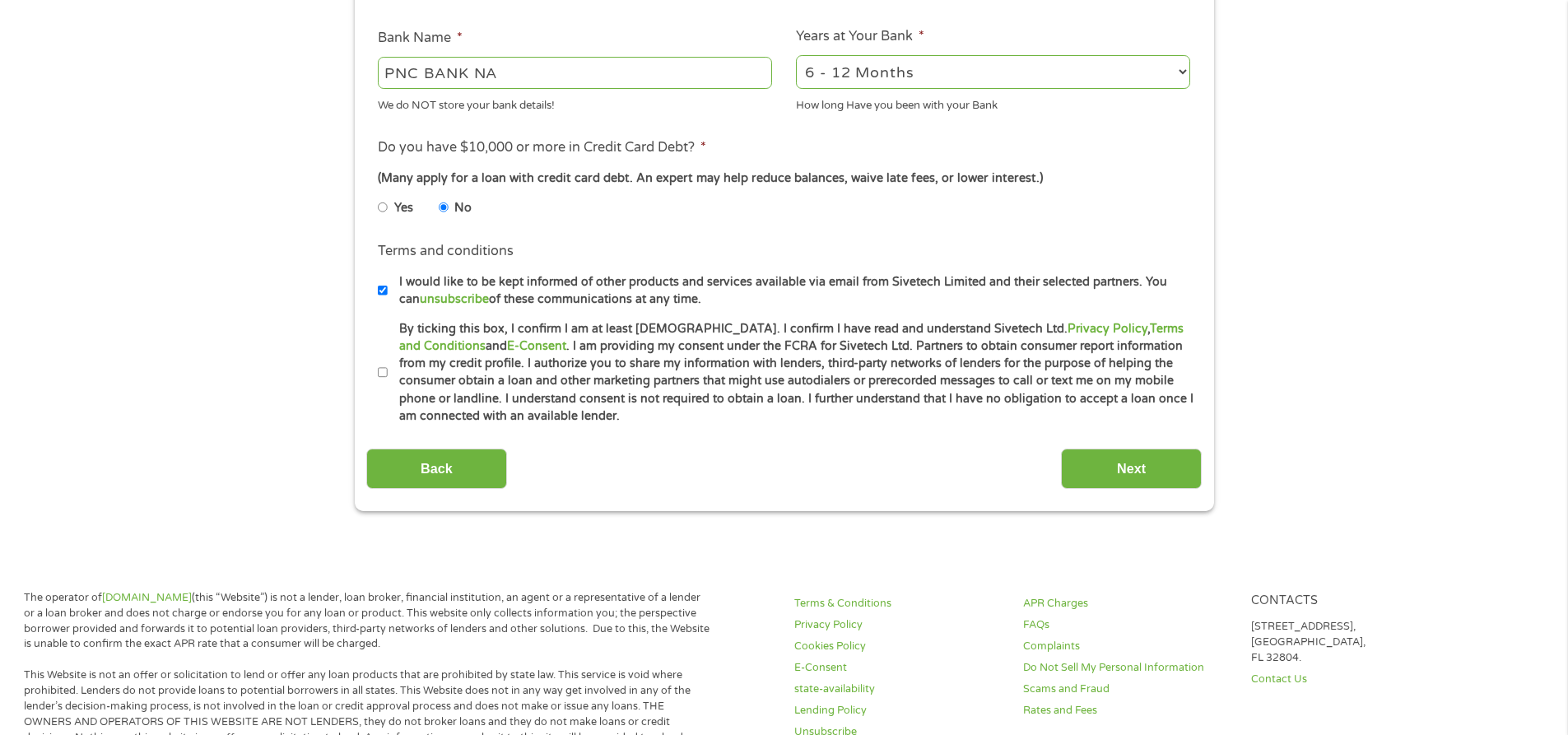
click at [385, 371] on input "By ticking this box, I confirm I am at least [DEMOGRAPHIC_DATA]. I confirm I ha…" at bounding box center [383, 372] width 10 height 26
checkbox input "true"
click at [1135, 459] on input "Next" at bounding box center [1131, 469] width 141 height 40
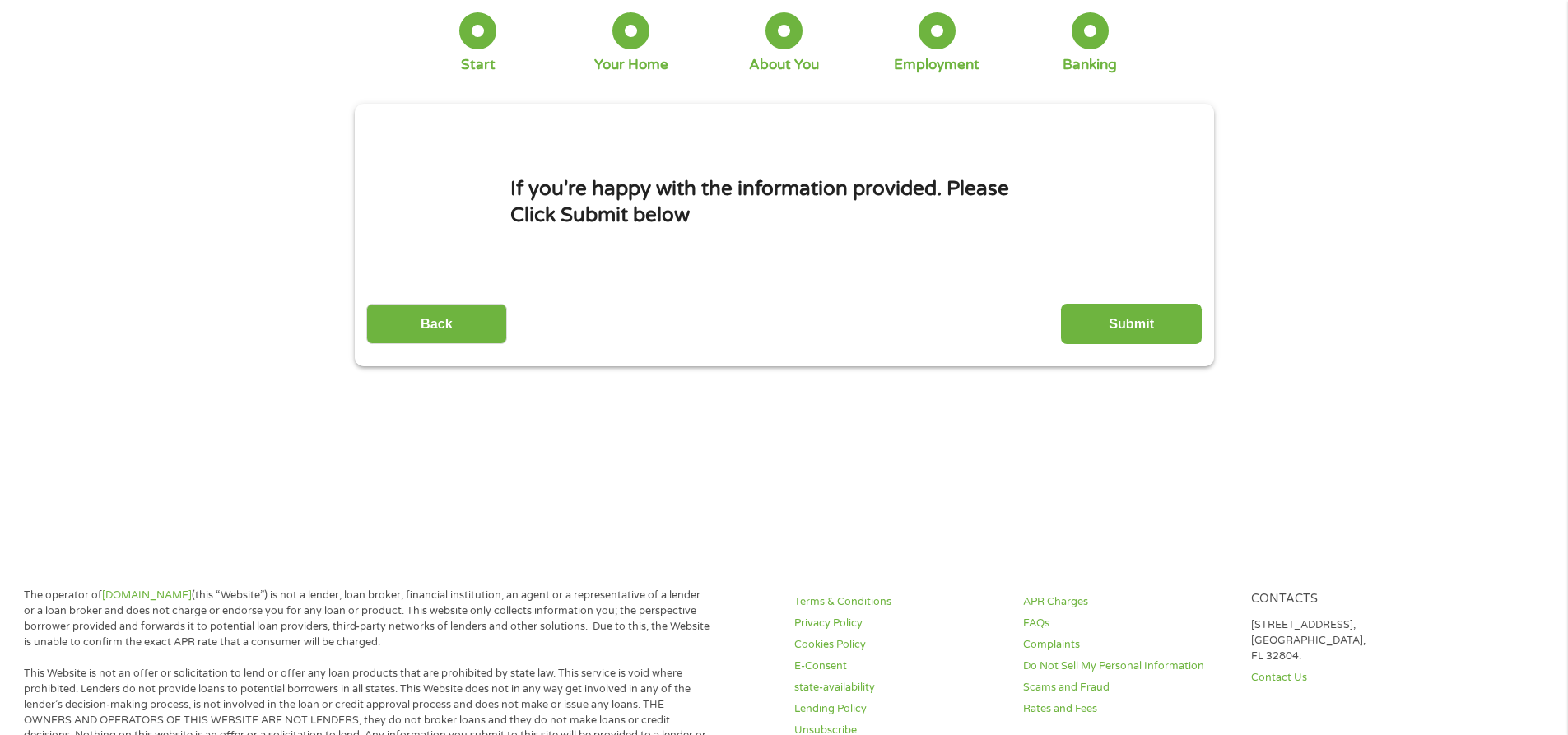
scroll to position [0, 0]
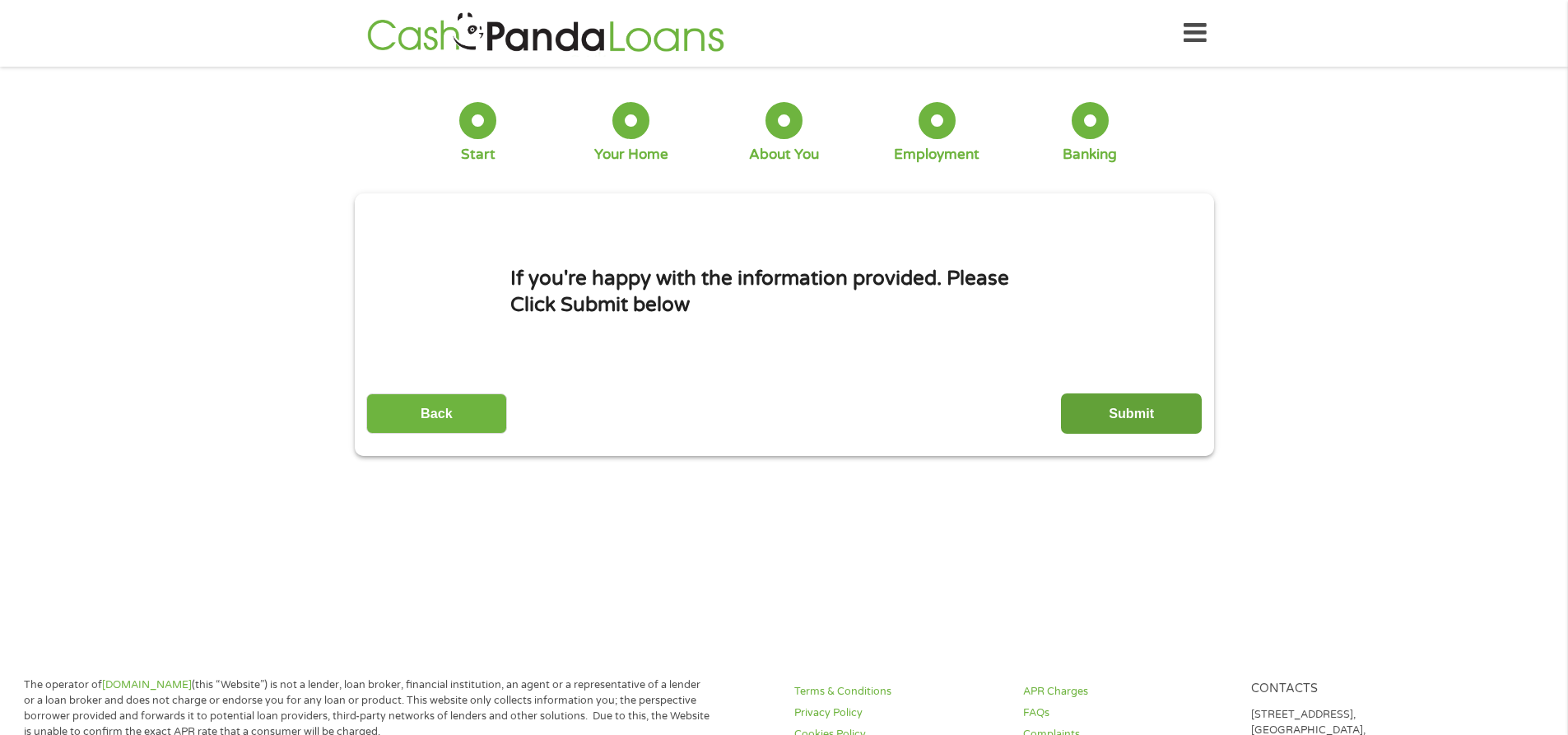
drag, startPoint x: 1122, startPoint y: 391, endPoint x: 1130, endPoint y: 399, distance: 11.3
click at [1130, 398] on div "Back Submit" at bounding box center [784, 408] width 836 height 52
click at [1123, 411] on input "Submit" at bounding box center [1131, 413] width 141 height 40
